Goal: Transaction & Acquisition: Subscribe to service/newsletter

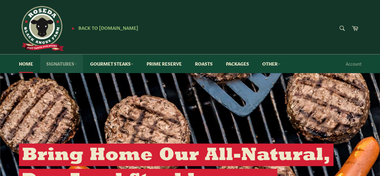
click at [68, 63] on link "Signatures" at bounding box center [61, 63] width 43 height 18
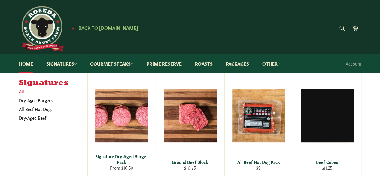
click at [21, 93] on link "All" at bounding box center [52, 91] width 72 height 9
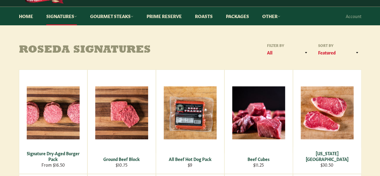
scroll to position [90, 0]
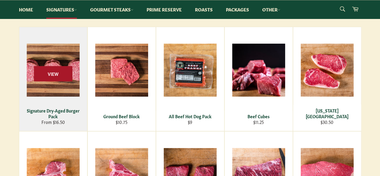
click at [46, 67] on span "View" at bounding box center [53, 73] width 38 height 15
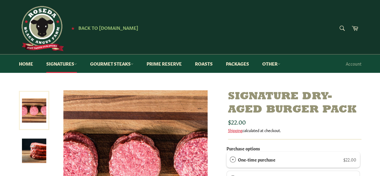
scroll to position [30, 0]
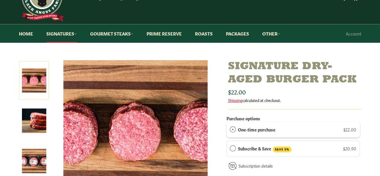
click at [258, 147] on label "Subscribe & Save SAVE 5%" at bounding box center [265, 148] width 54 height 7
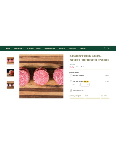
scroll to position [90, 0]
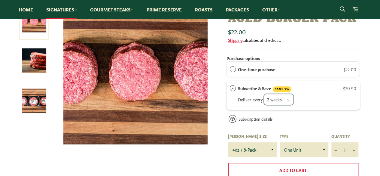
click at [282, 98] on select "2 weeks month" at bounding box center [279, 99] width 30 height 12
click at [279, 96] on select "2 weeks month" at bounding box center [279, 99] width 30 height 12
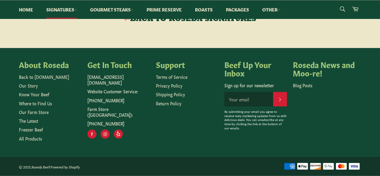
scroll to position [580, 0]
